Goal: Information Seeking & Learning: Learn about a topic

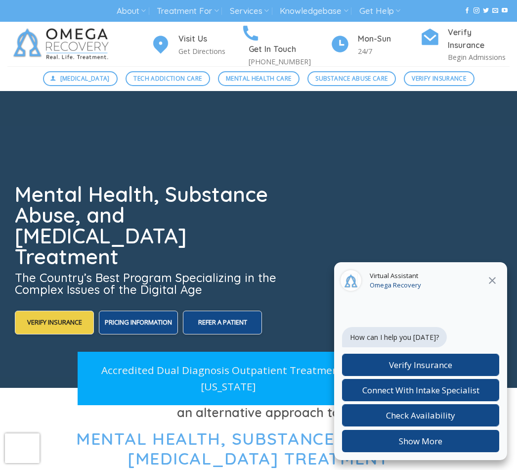
click at [495, 281] on icon at bounding box center [492, 280] width 12 height 12
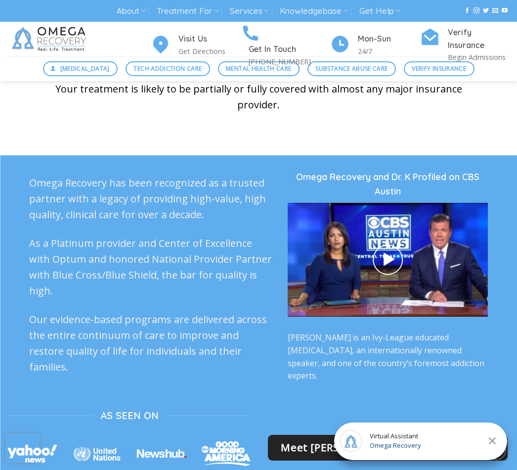
scroll to position [2333, 0]
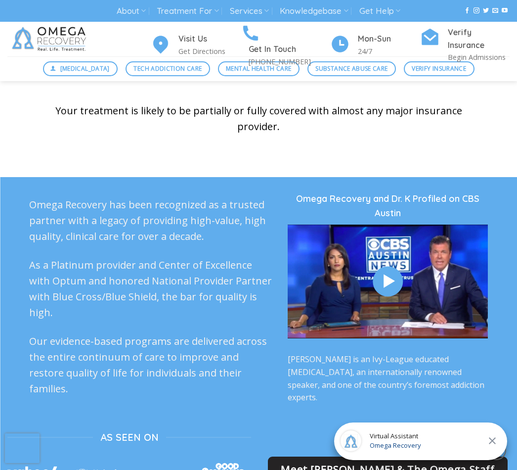
click at [390, 279] on icon at bounding box center [388, 282] width 18 height 22
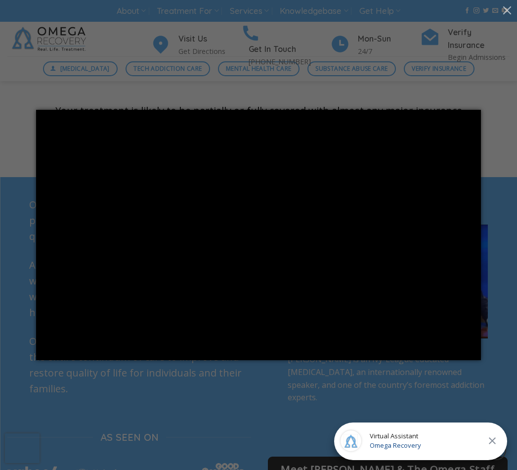
click at [331, 82] on div at bounding box center [258, 235] width 517 height 470
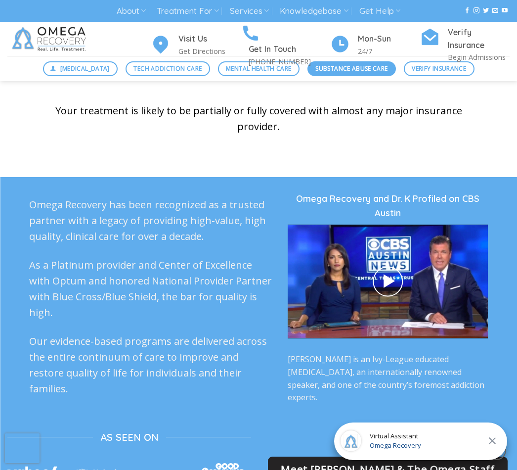
click at [339, 75] on link "Substance Abuse Care" at bounding box center [351, 68] width 88 height 15
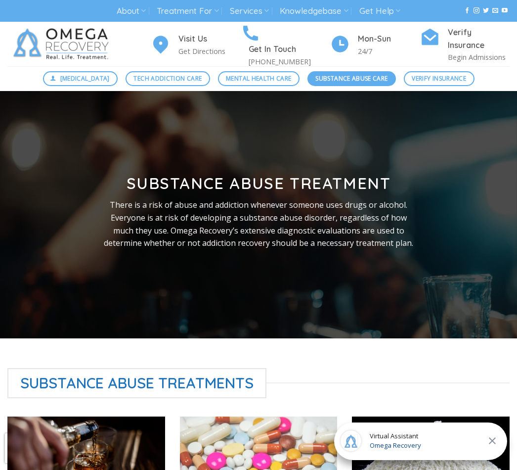
click at [370, 77] on span "Substance Abuse Care" at bounding box center [351, 78] width 72 height 9
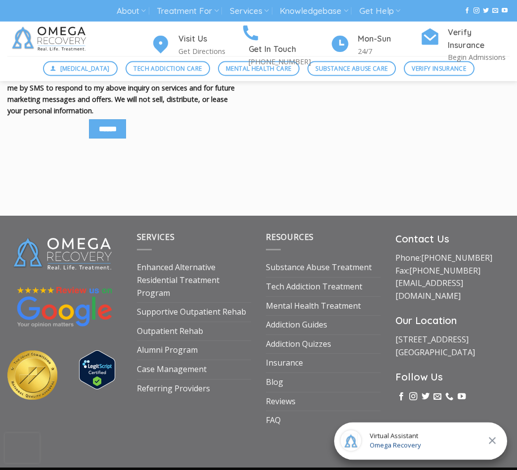
scroll to position [1338, 0]
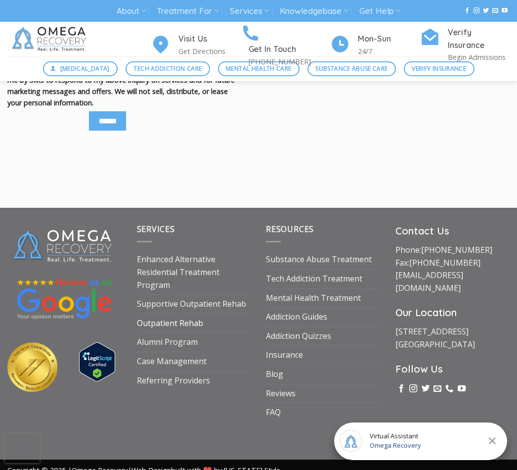
click at [193, 322] on link "Outpatient Rehab" at bounding box center [170, 323] width 66 height 19
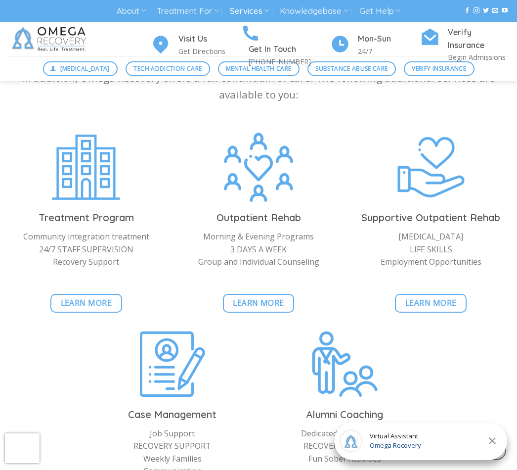
scroll to position [975, 0]
click at [264, 297] on span "Learn More" at bounding box center [258, 303] width 51 height 12
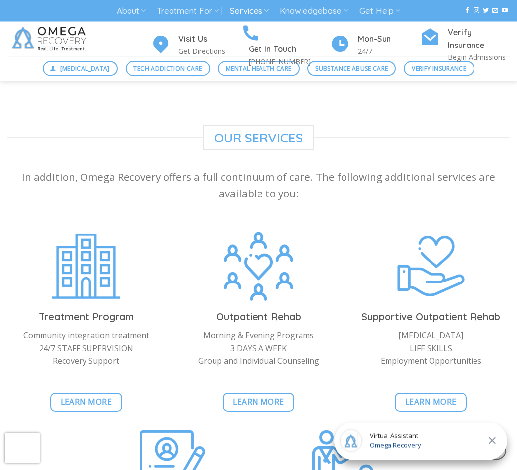
scroll to position [881, 0]
